Goal: Task Accomplishment & Management: Manage account settings

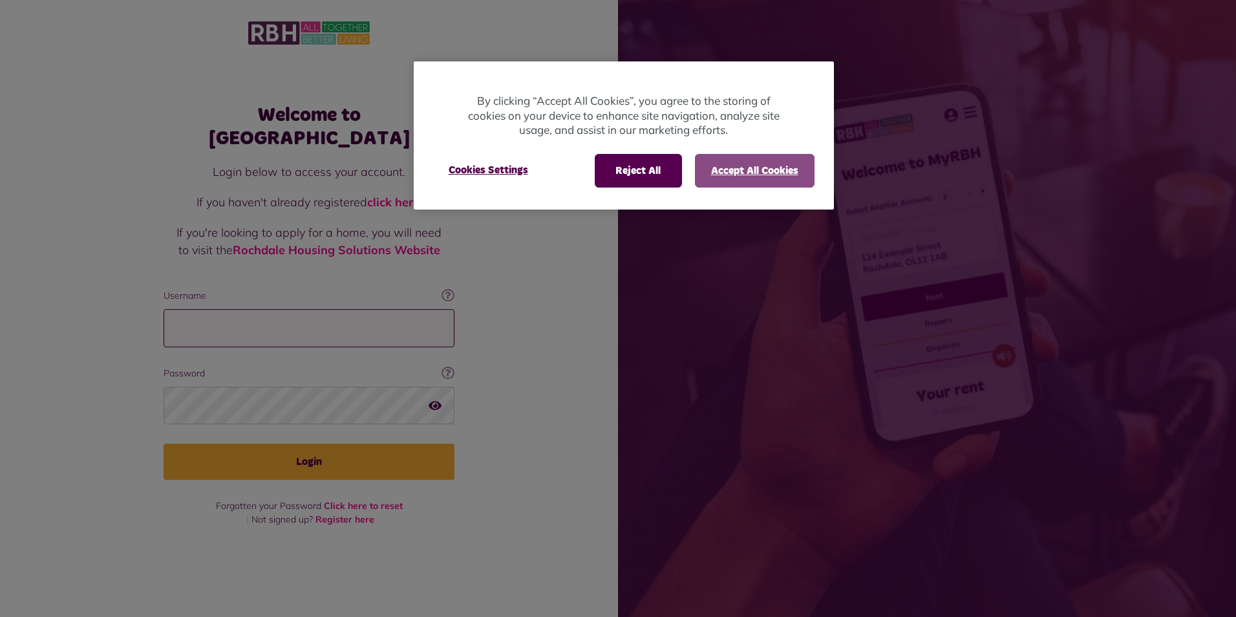
type input "**********"
click at [746, 167] on button "Accept All Cookies" at bounding box center [755, 171] width 120 height 34
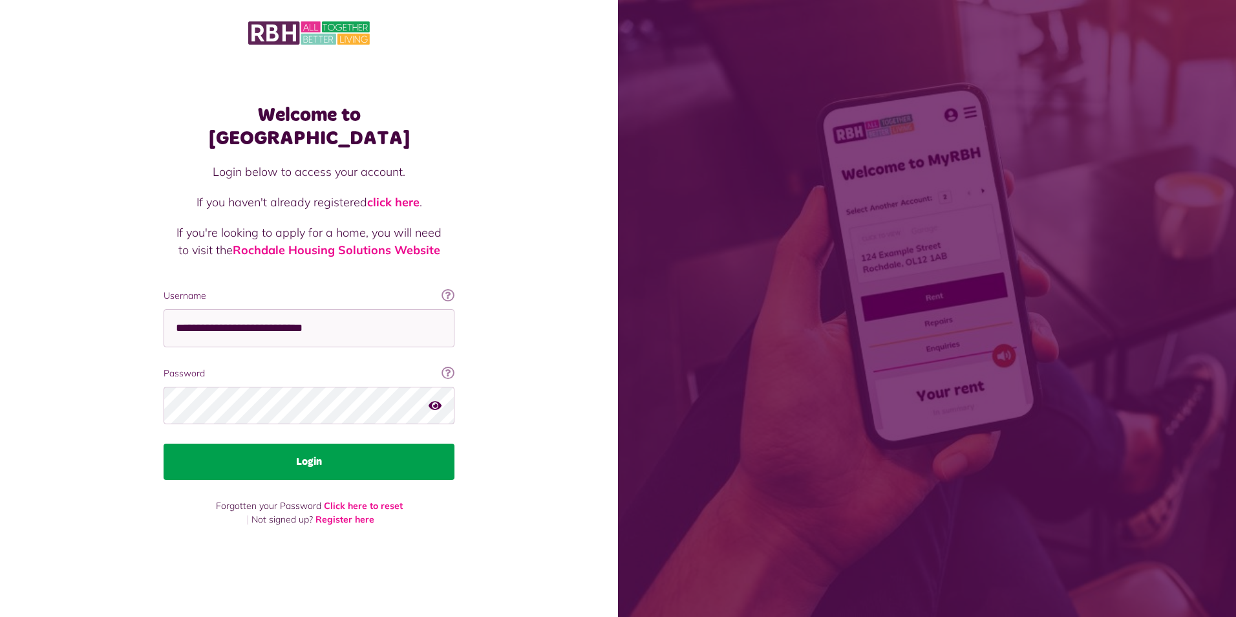
click at [307, 455] on button "Login" at bounding box center [309, 461] width 291 height 36
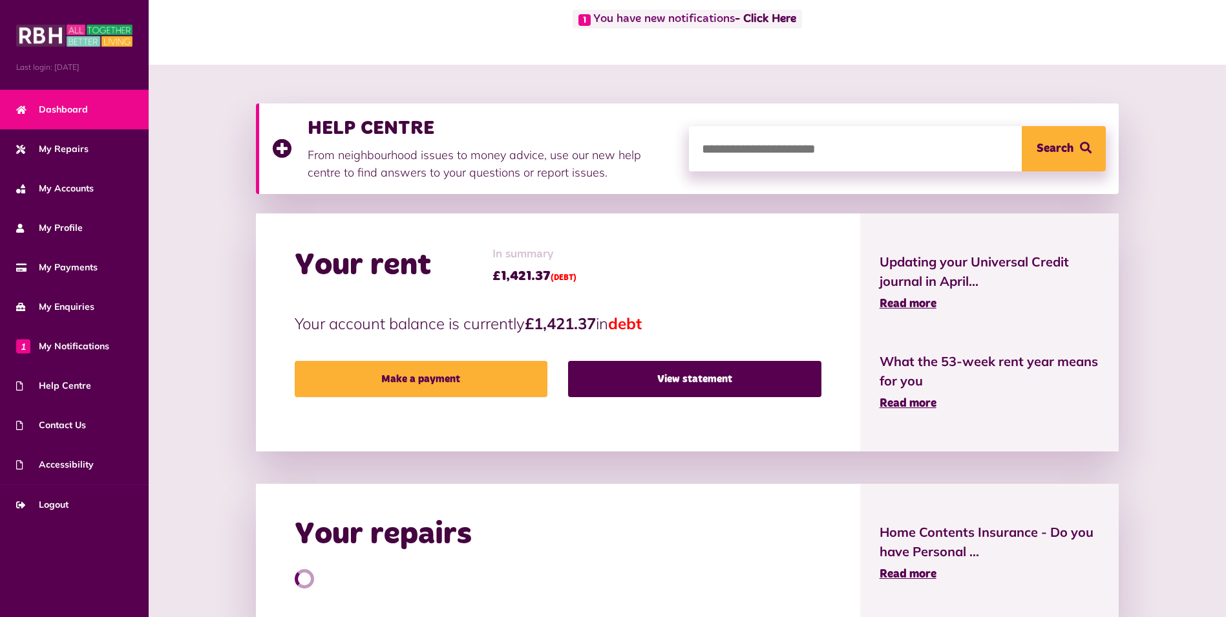
scroll to position [129, 0]
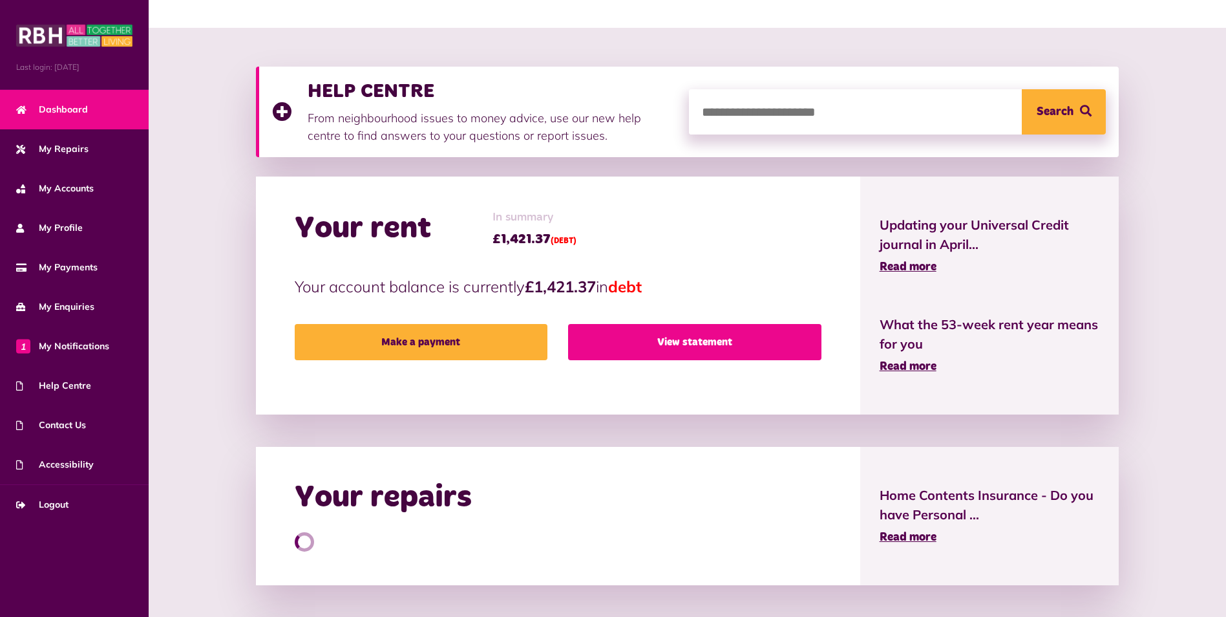
click at [695, 344] on link "View statement" at bounding box center [694, 342] width 253 height 36
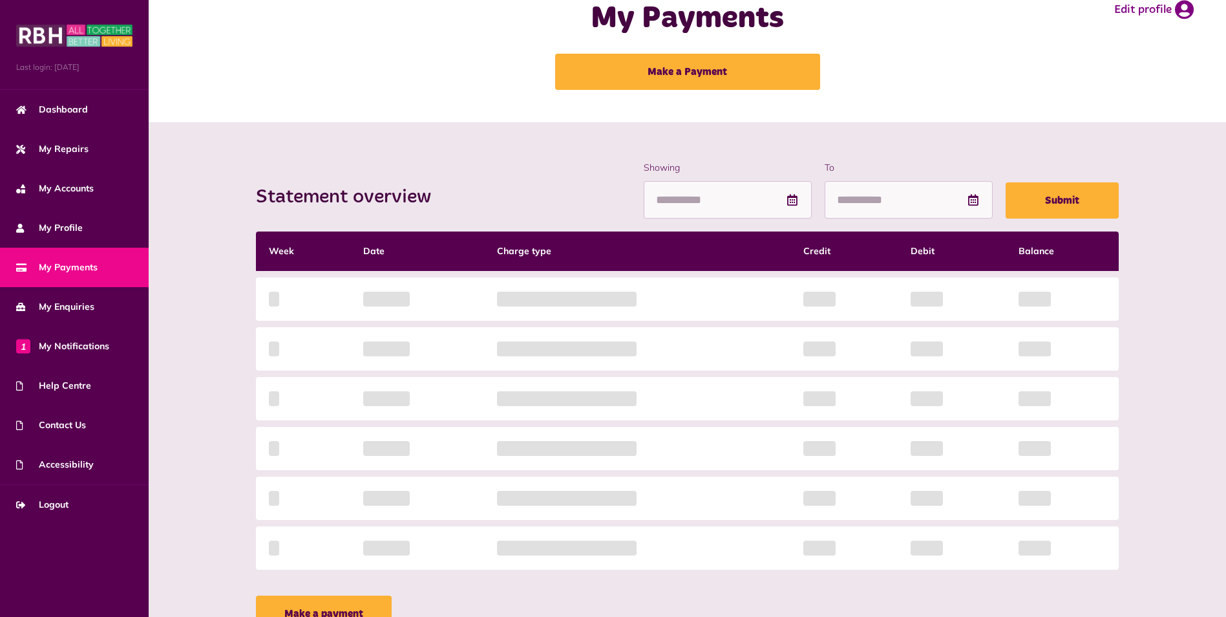
scroll to position [65, 0]
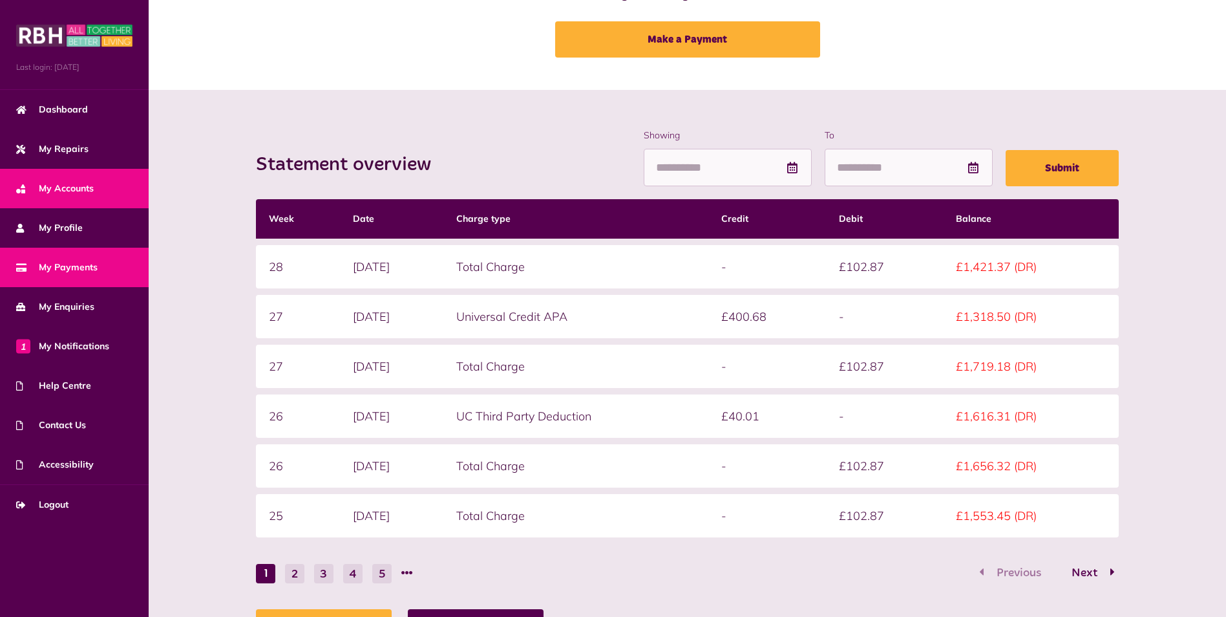
click at [85, 189] on span "My Accounts" at bounding box center [55, 189] width 78 height 14
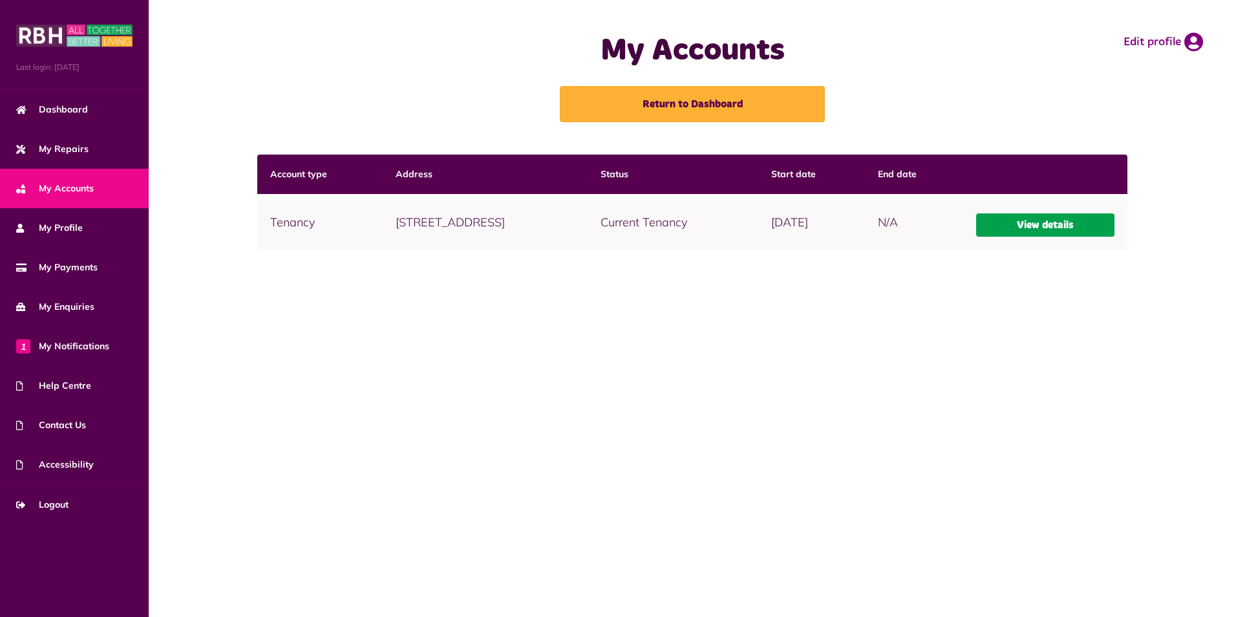
click at [1039, 225] on link "View details" at bounding box center [1045, 224] width 139 height 23
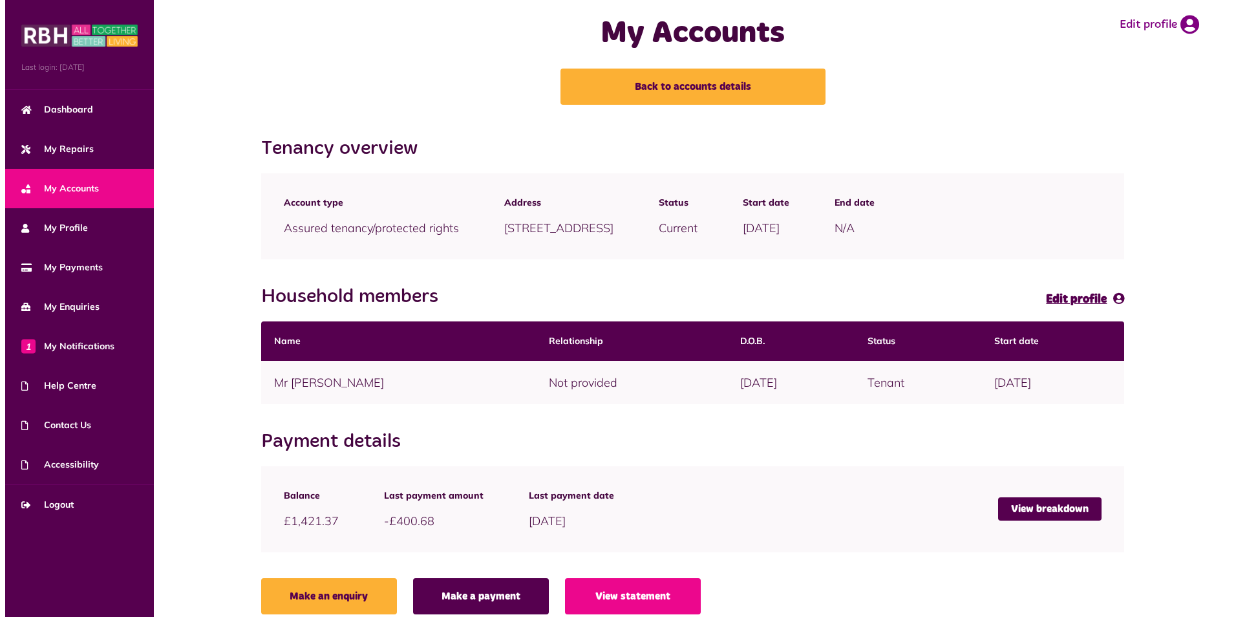
scroll to position [34, 0]
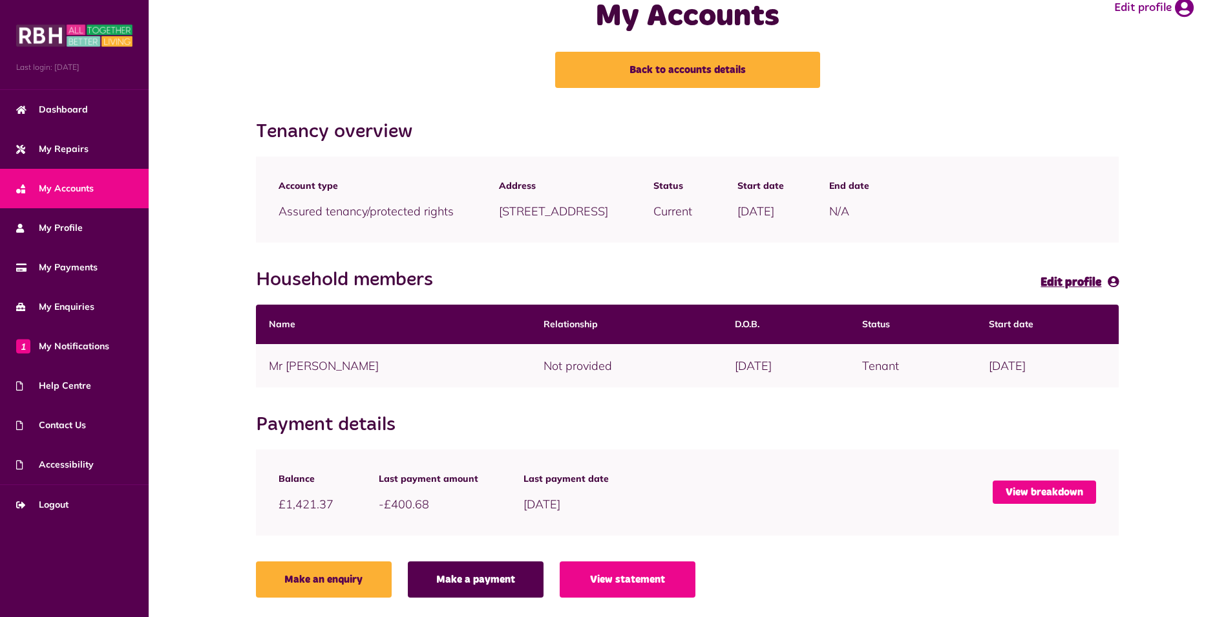
click at [1040, 500] on link "View breakdown" at bounding box center [1044, 491] width 103 height 23
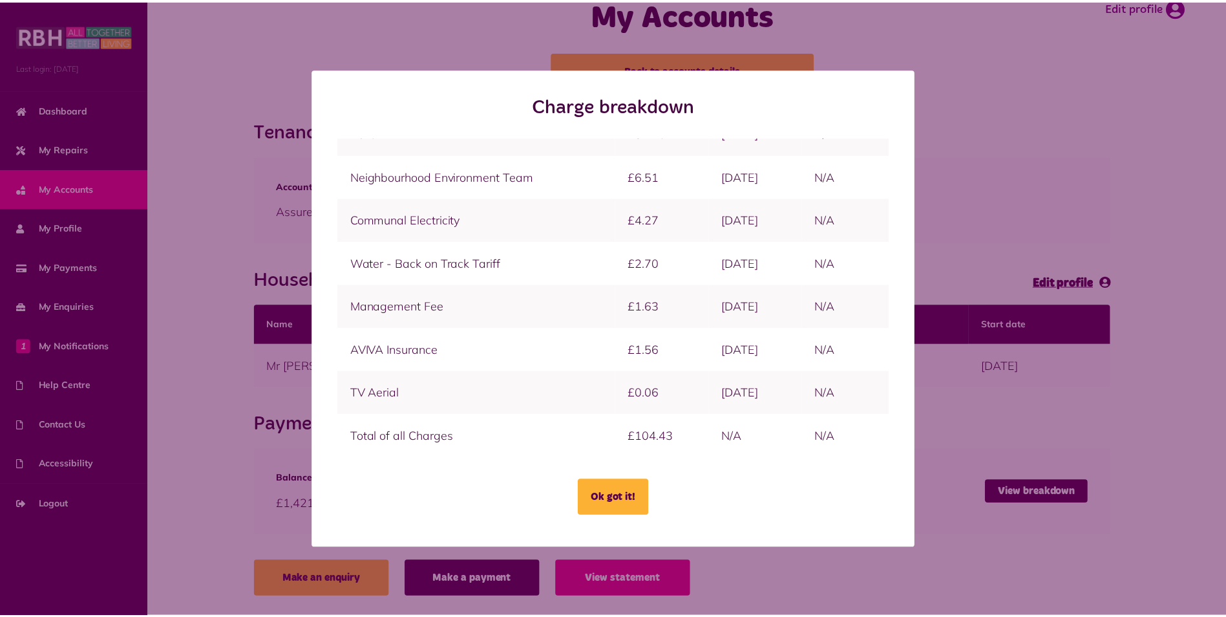
scroll to position [69, 0]
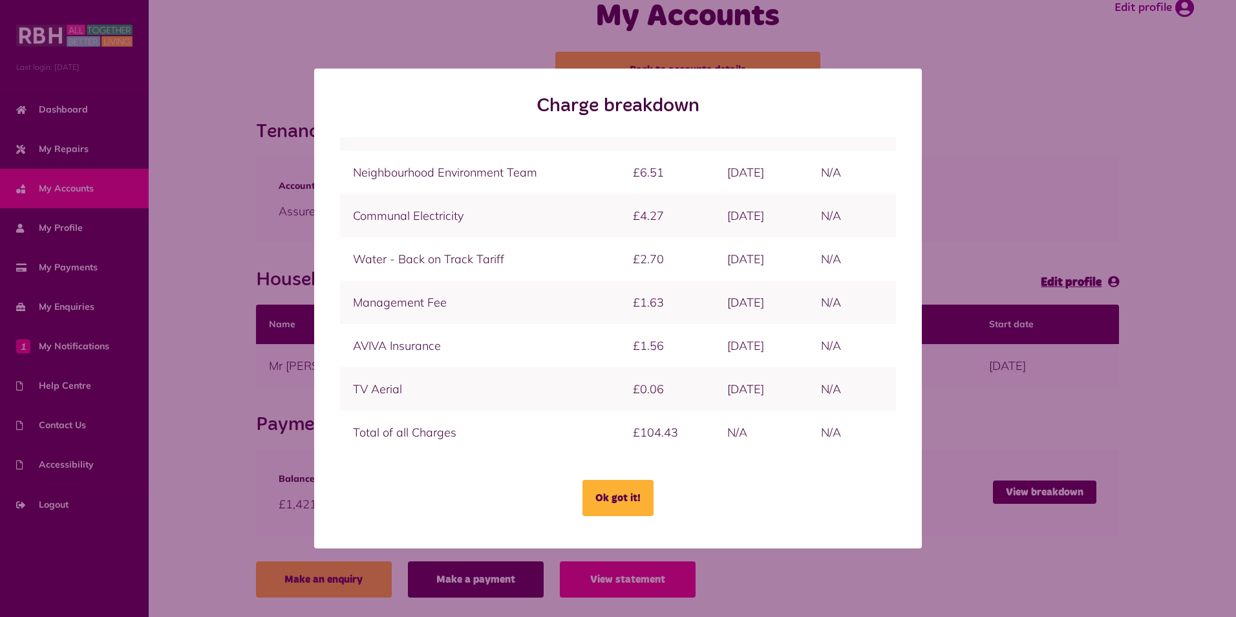
click at [1117, 216] on div "Charge breakdown Charge Amount Start date End Date Ok got it!" at bounding box center [617, 309] width 1225 height 480
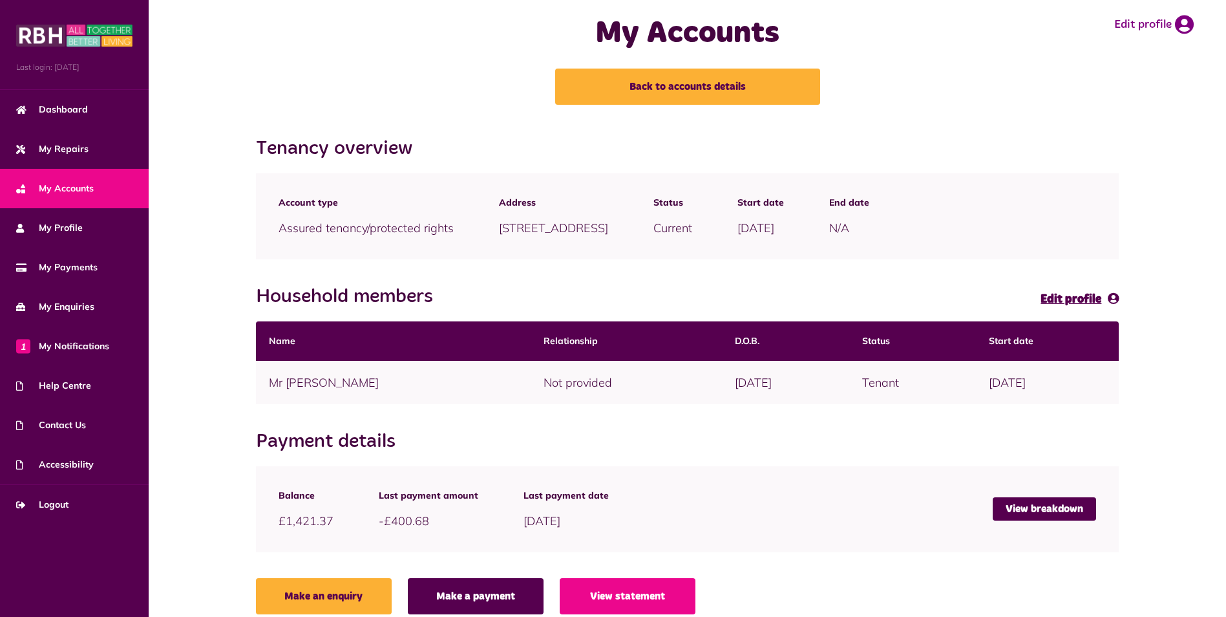
scroll to position [34, 0]
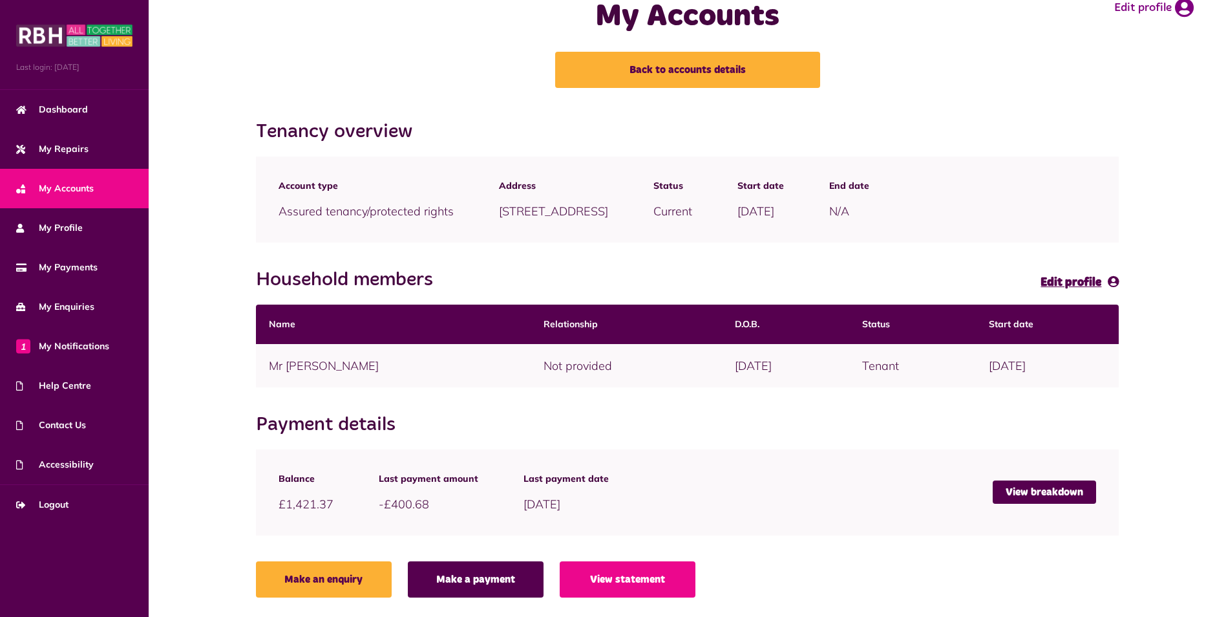
click at [1152, 347] on div "Tenancy overview Account type Assured tenancy/protected rights Address 23 South…" at bounding box center [687, 361] width 1051 height 483
click at [84, 224] on link "My Profile" at bounding box center [74, 227] width 149 height 39
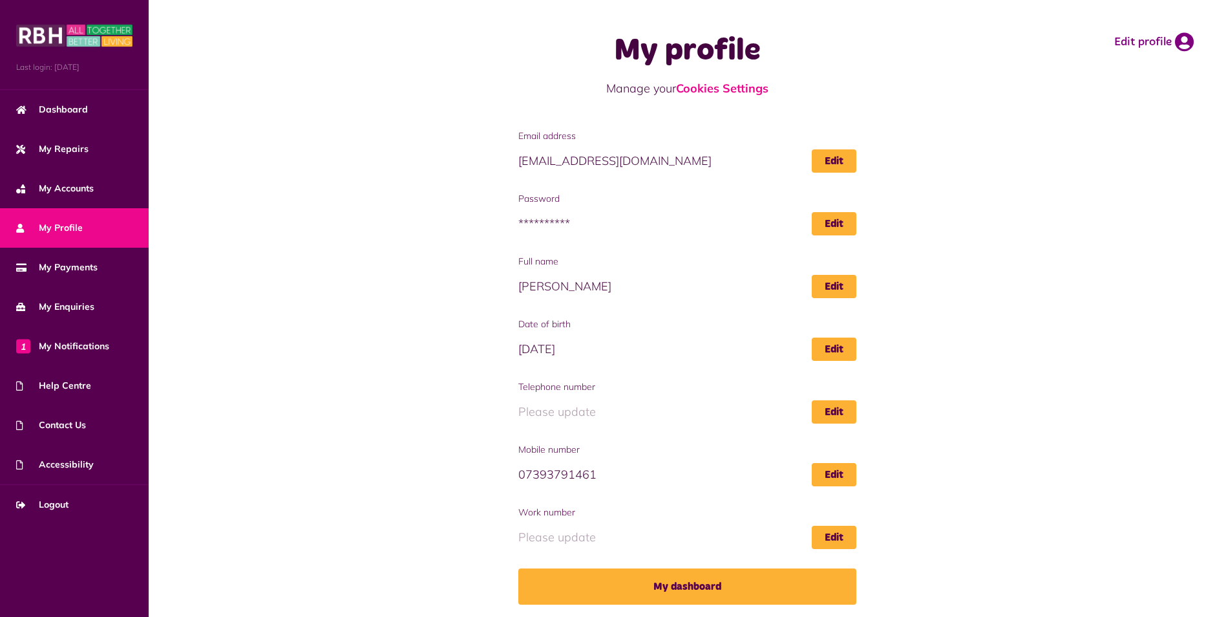
scroll to position [1, 0]
click at [67, 236] on link "My Profile" at bounding box center [74, 227] width 149 height 39
click at [70, 274] on span "My Payments" at bounding box center [56, 267] width 81 height 14
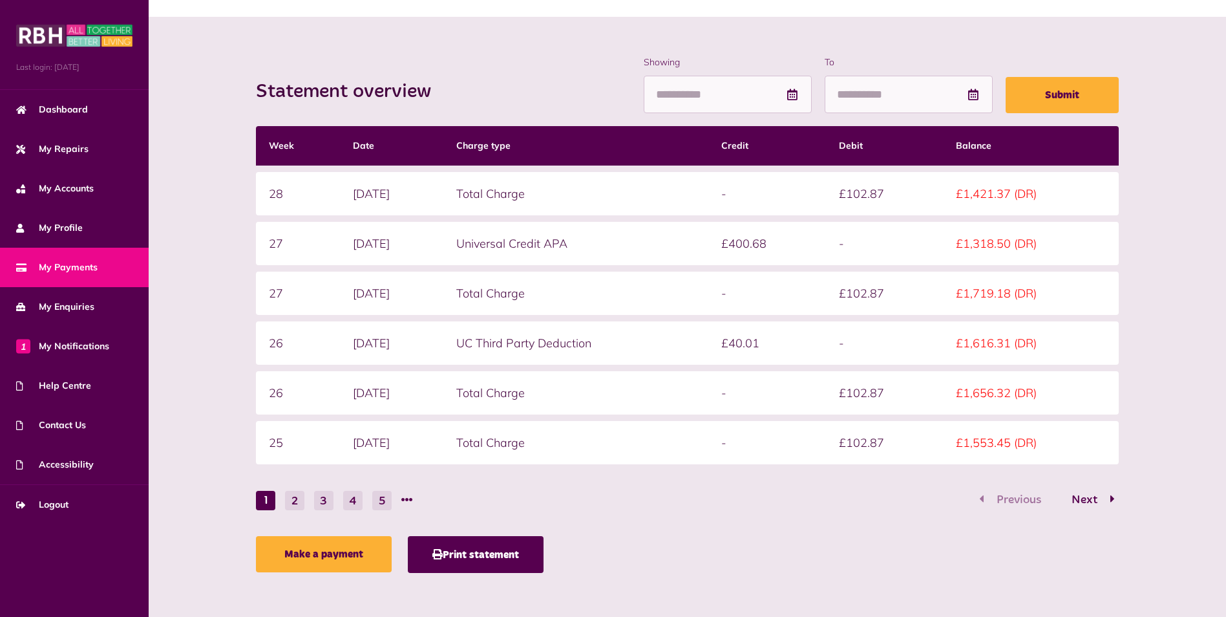
scroll to position [138, 0]
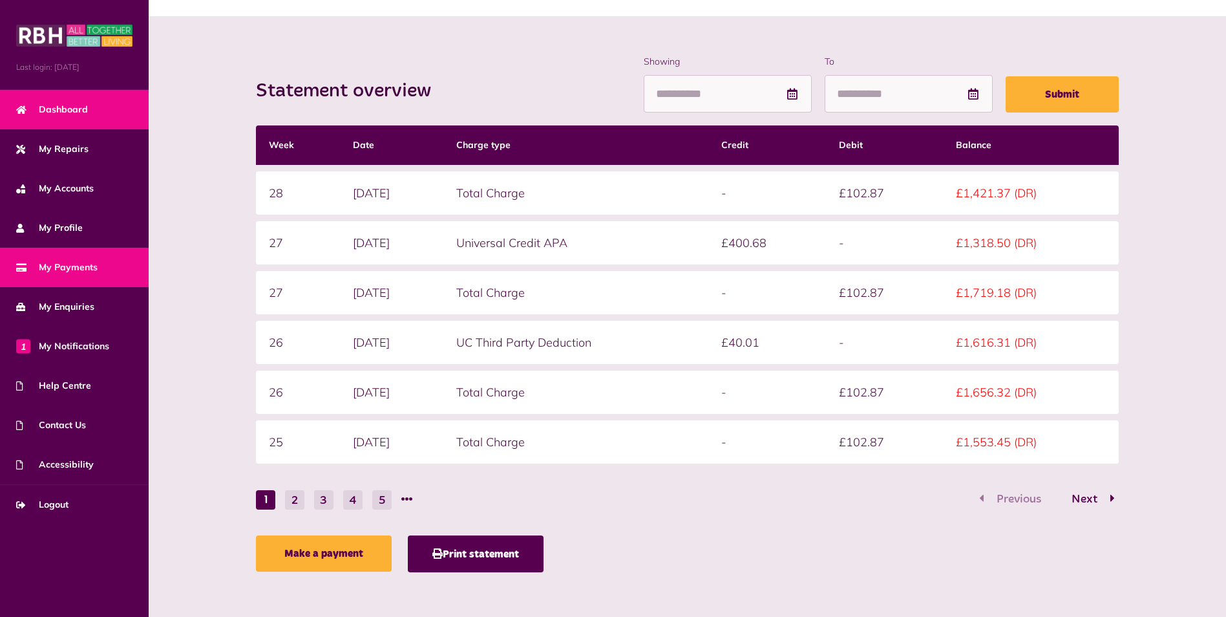
click at [67, 113] on span "Dashboard" at bounding box center [52, 110] width 72 height 14
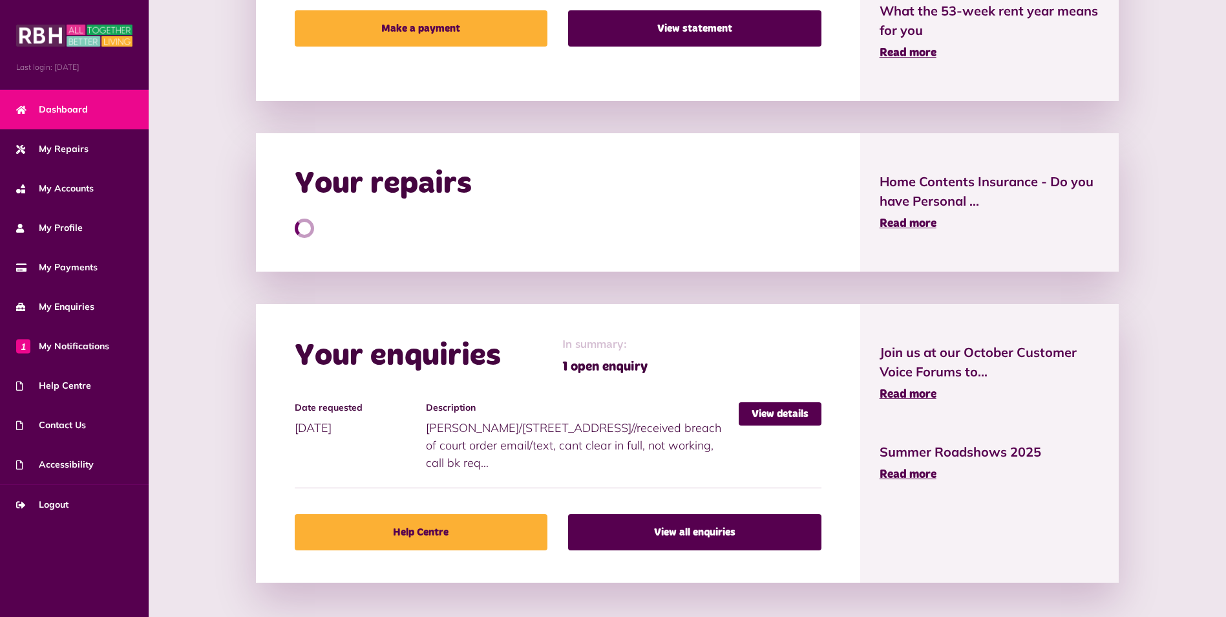
scroll to position [445, 0]
